Goal: Register for event/course

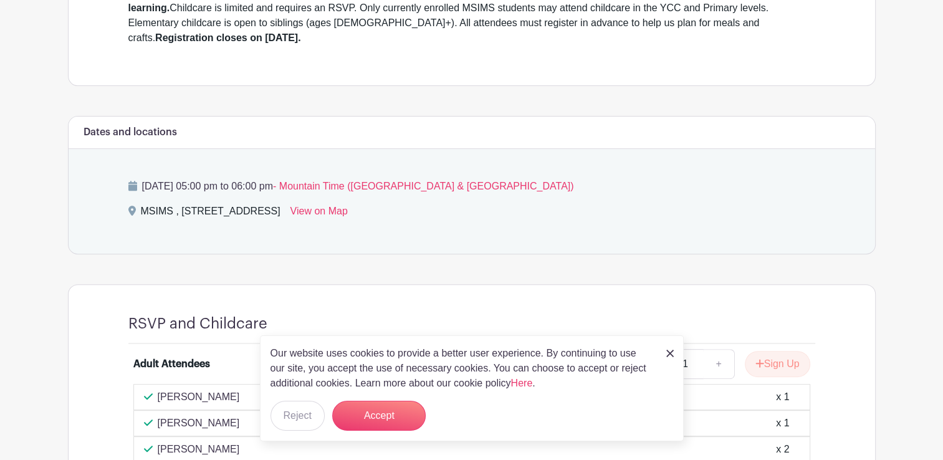
scroll to position [456, 0]
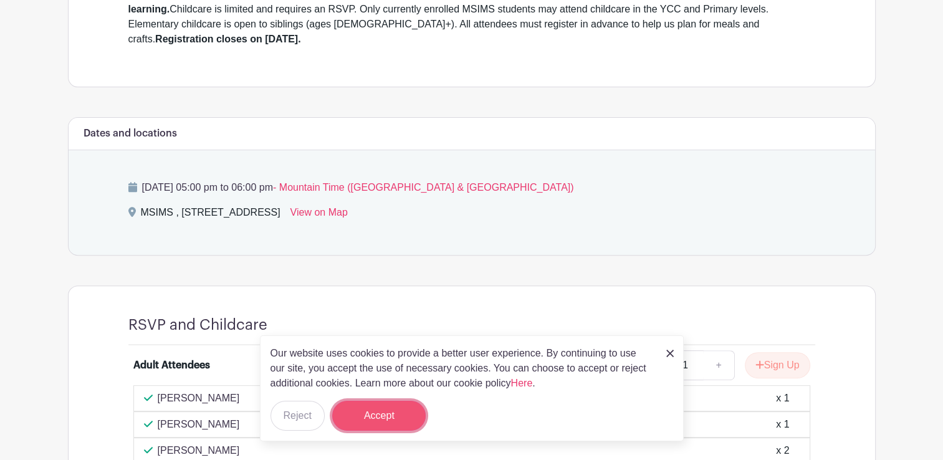
click at [391, 424] on button "Accept" at bounding box center [378, 416] width 93 height 30
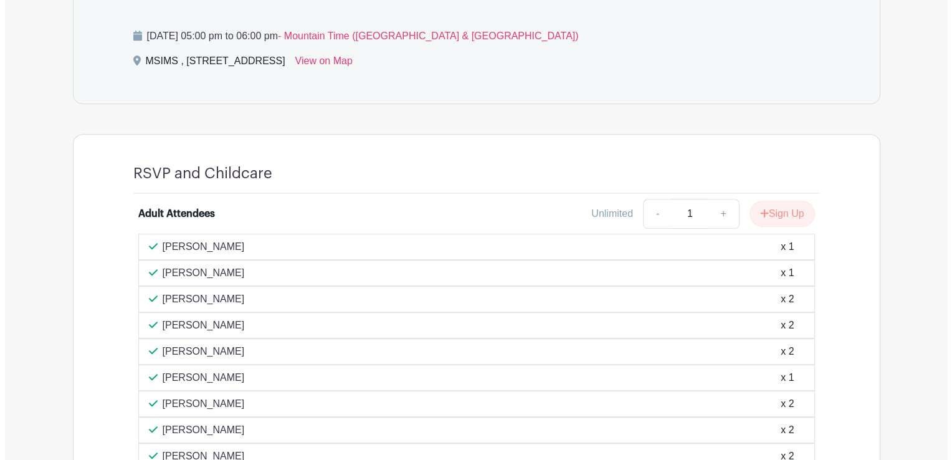
scroll to position [604, 0]
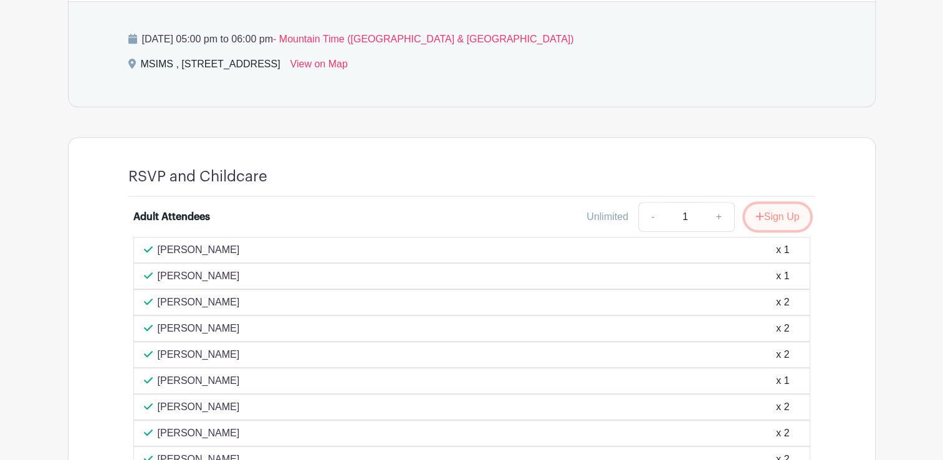
click at [773, 219] on button "Sign Up" at bounding box center [777, 217] width 65 height 26
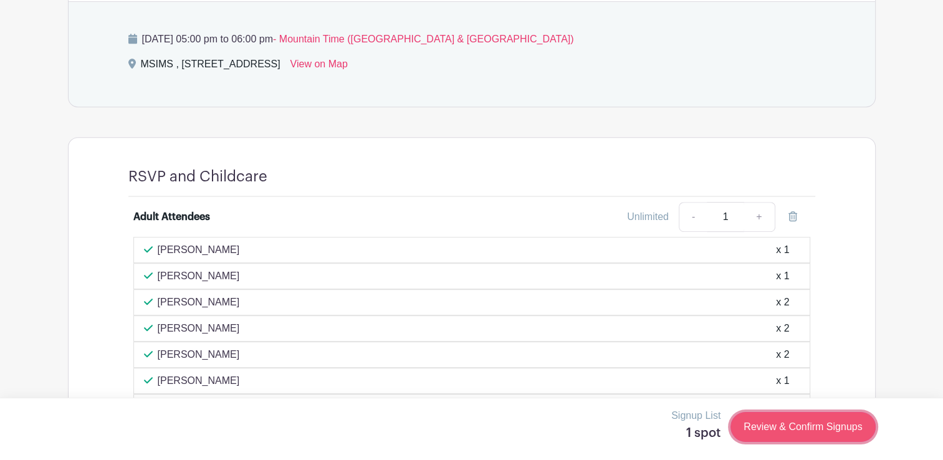
click at [782, 435] on link "Review & Confirm Signups" at bounding box center [802, 427] width 145 height 30
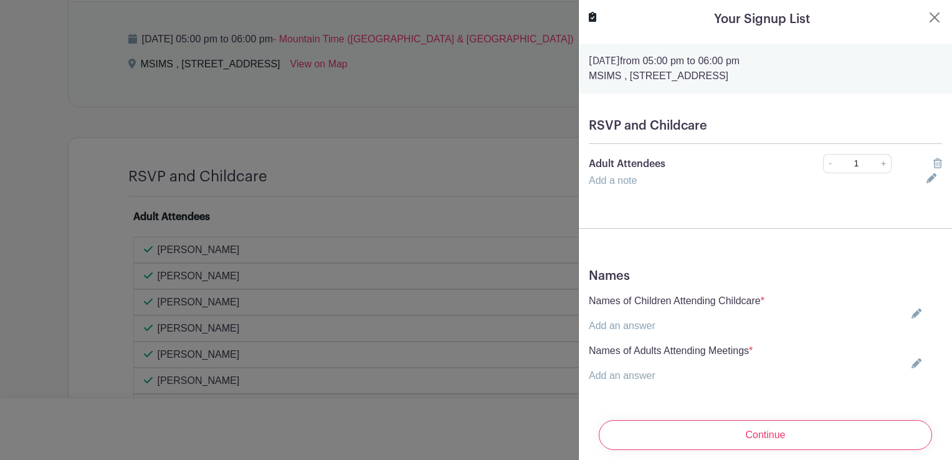
click at [627, 327] on link "Add an answer" at bounding box center [622, 325] width 67 height 11
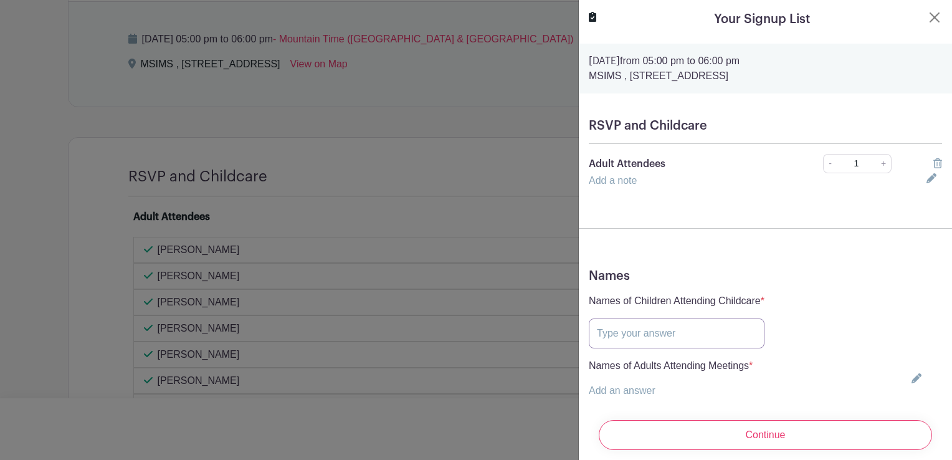
click at [631, 335] on input "text" at bounding box center [677, 333] width 176 height 30
type input "Elizah Rae"
click at [633, 389] on link "Add an answer" at bounding box center [622, 390] width 67 height 11
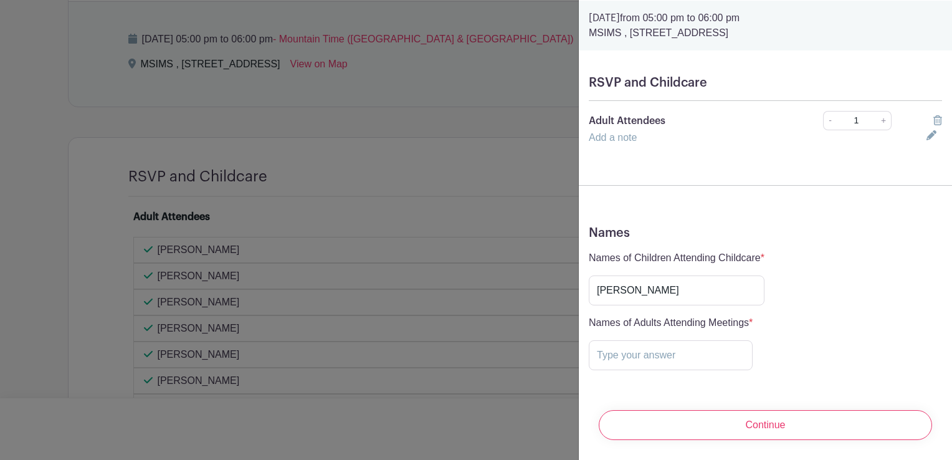
scroll to position [51, 0]
click at [639, 343] on input "text" at bounding box center [671, 355] width 164 height 30
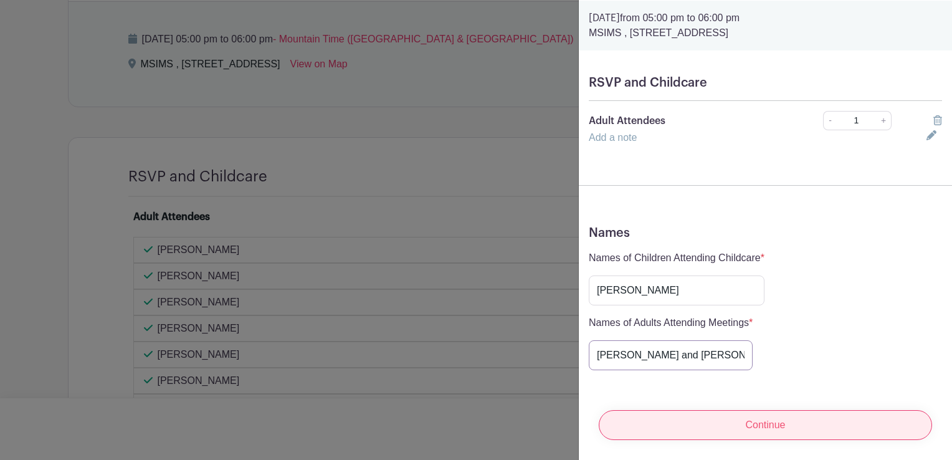
type input "Bodhi and Dani"
click at [765, 416] on input "Continue" at bounding box center [765, 425] width 333 height 30
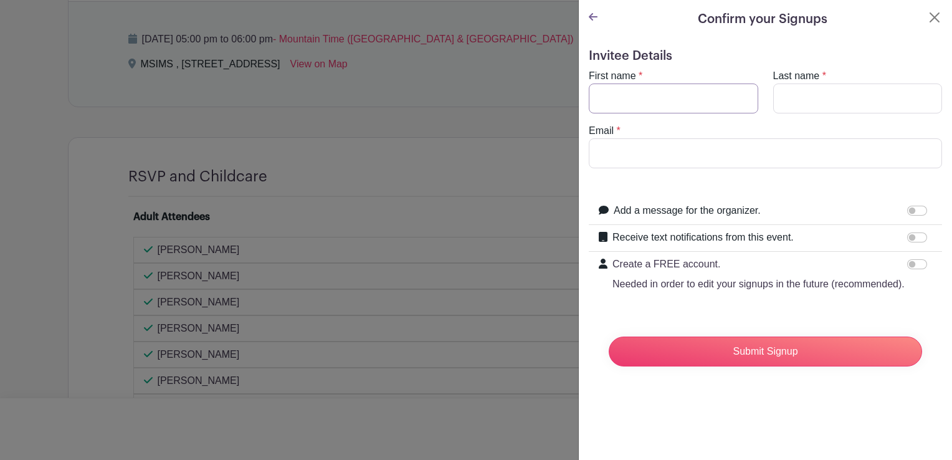
click at [725, 97] on input "First name" at bounding box center [673, 98] width 169 height 30
type input "danielle"
type input "billings"
type input "danifontaineco@gmail.com"
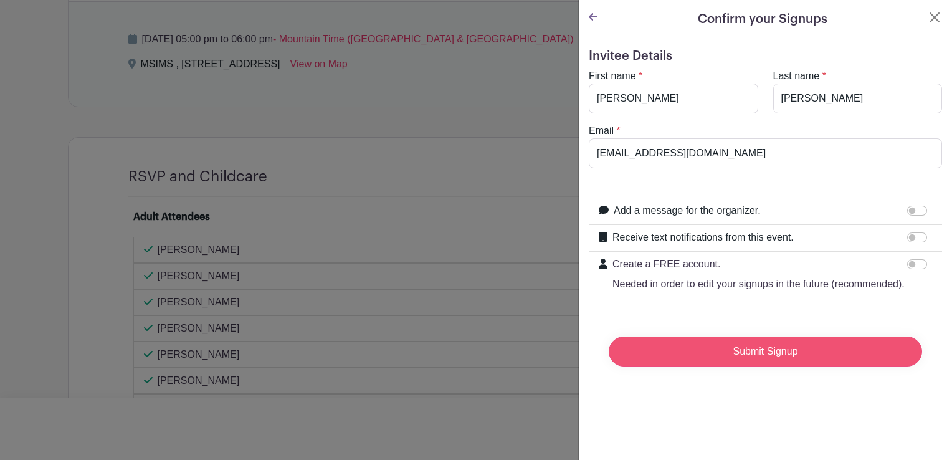
click at [743, 357] on input "Submit Signup" at bounding box center [765, 351] width 313 height 30
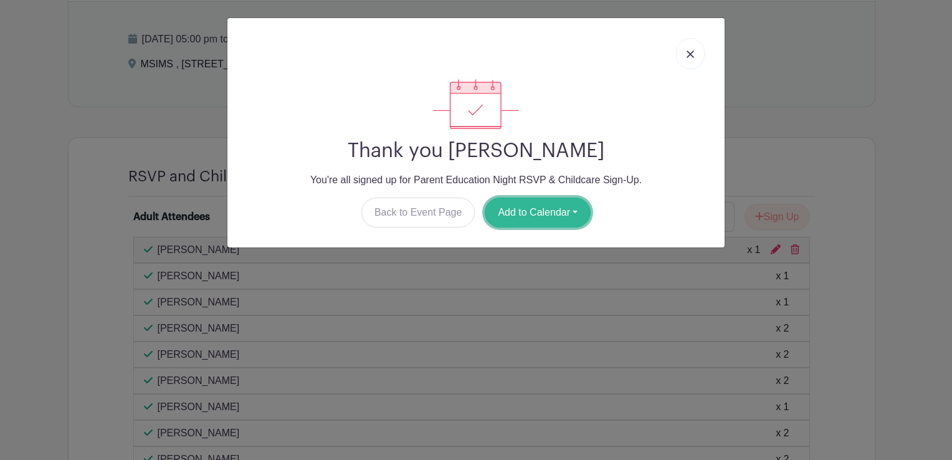
click at [546, 216] on button "Add to Calendar" at bounding box center [538, 212] width 106 height 30
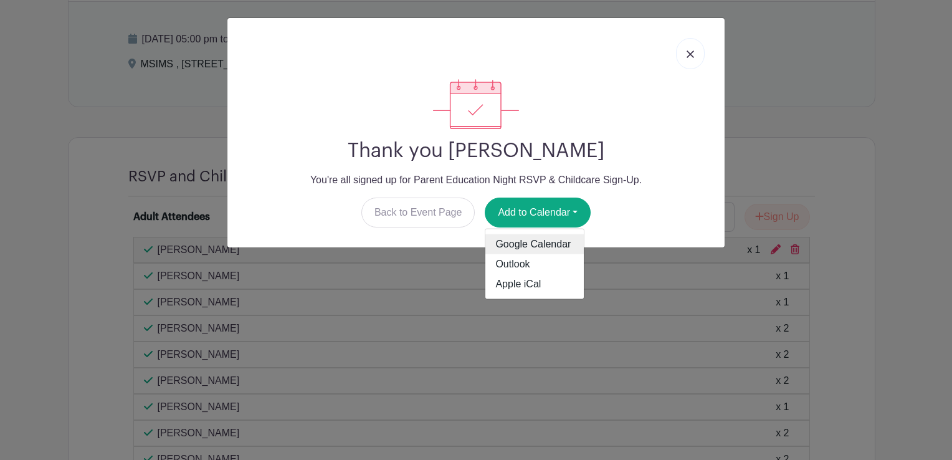
click at [536, 249] on link "Google Calendar" at bounding box center [534, 244] width 98 height 20
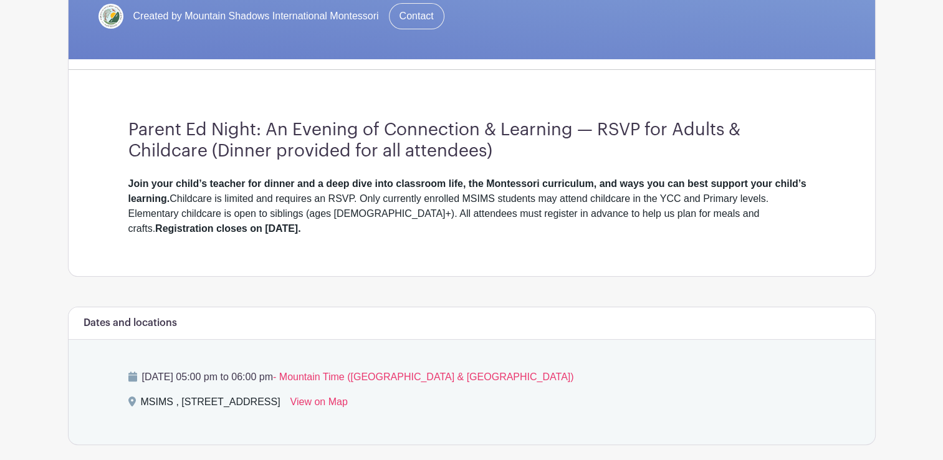
scroll to position [271, 0]
